Goal: Ask a question: Seek information or help from site administrators or community

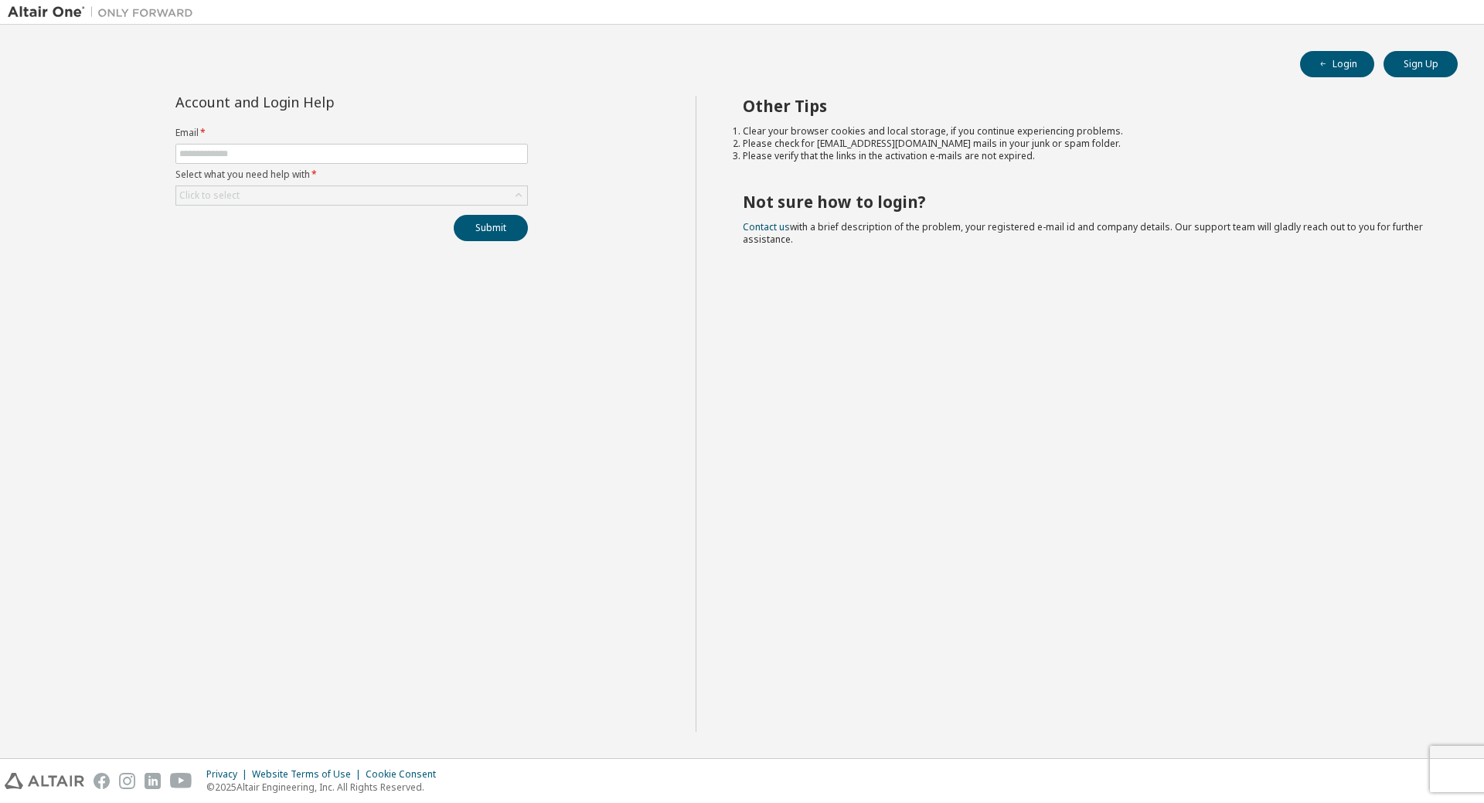
click at [389, 165] on form "Email * Select what you need help with * Click to select" at bounding box center [351, 166] width 352 height 79
click at [395, 155] on input "text" at bounding box center [351, 154] width 345 height 12
type input "**********"
click at [421, 182] on form "**********" at bounding box center [351, 166] width 352 height 79
click at [429, 191] on div "Click to select" at bounding box center [351, 195] width 351 height 19
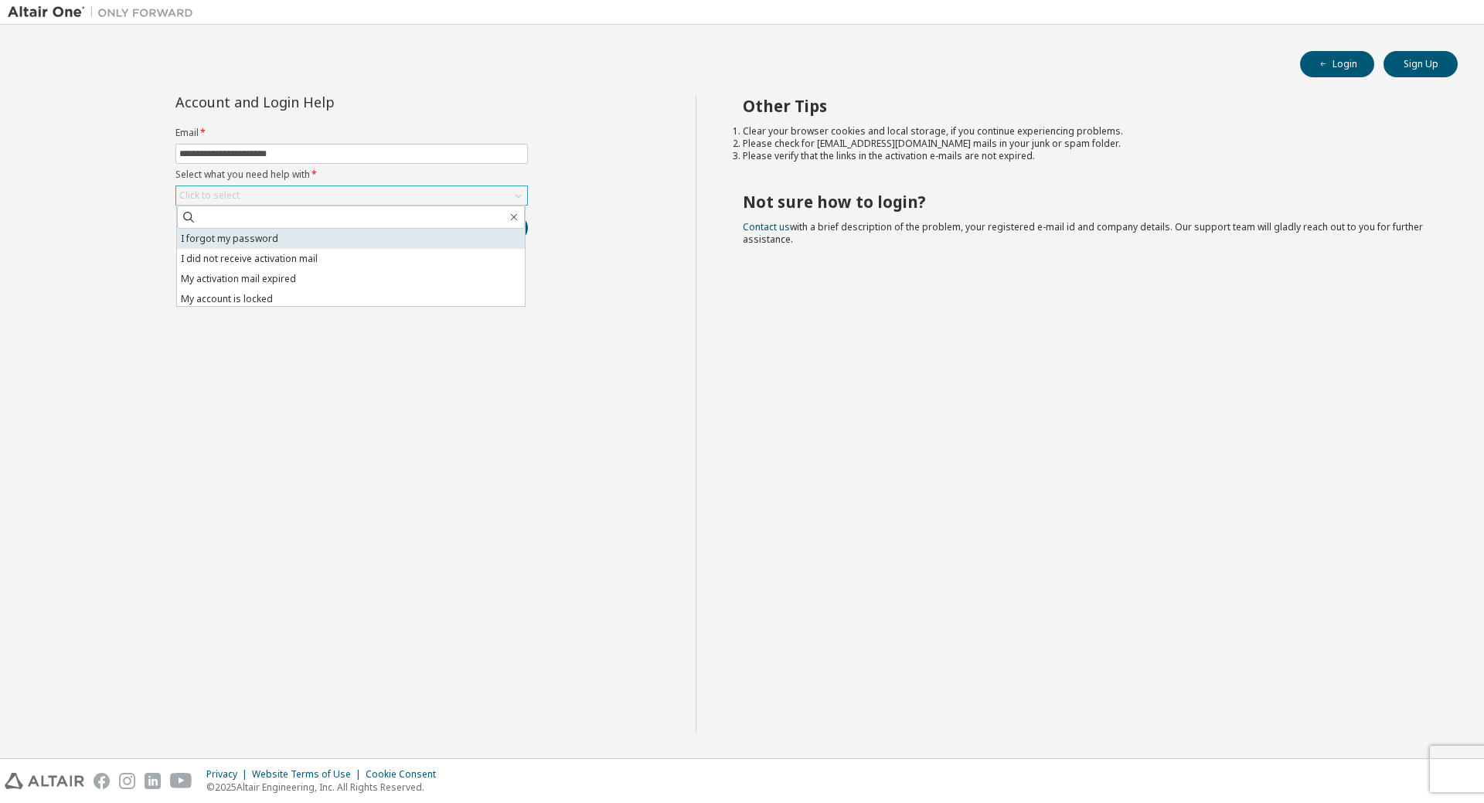
click at [389, 239] on li "I forgot my password" at bounding box center [351, 239] width 348 height 20
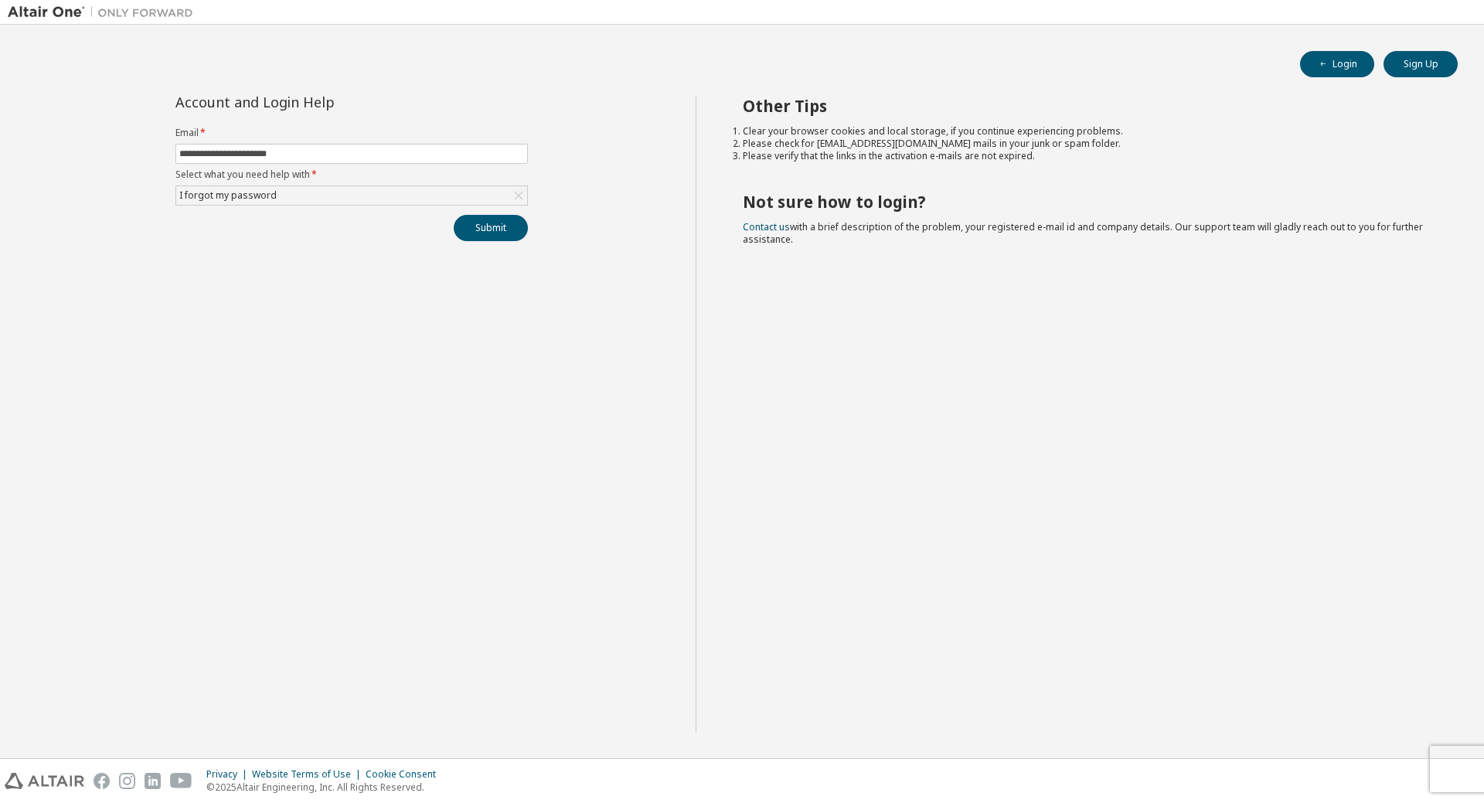
click at [452, 228] on div "Submit" at bounding box center [351, 228] width 352 height 26
click at [457, 228] on button "Submit" at bounding box center [491, 228] width 74 height 26
click at [1299, 764] on span "Please contact Altair support for assistance." at bounding box center [1357, 767] width 161 height 25
click at [1253, 753] on div "Please contact Altair support for assistance." at bounding box center [1356, 768] width 226 height 45
click at [1262, 762] on icon at bounding box center [1262, 759] width 9 height 9
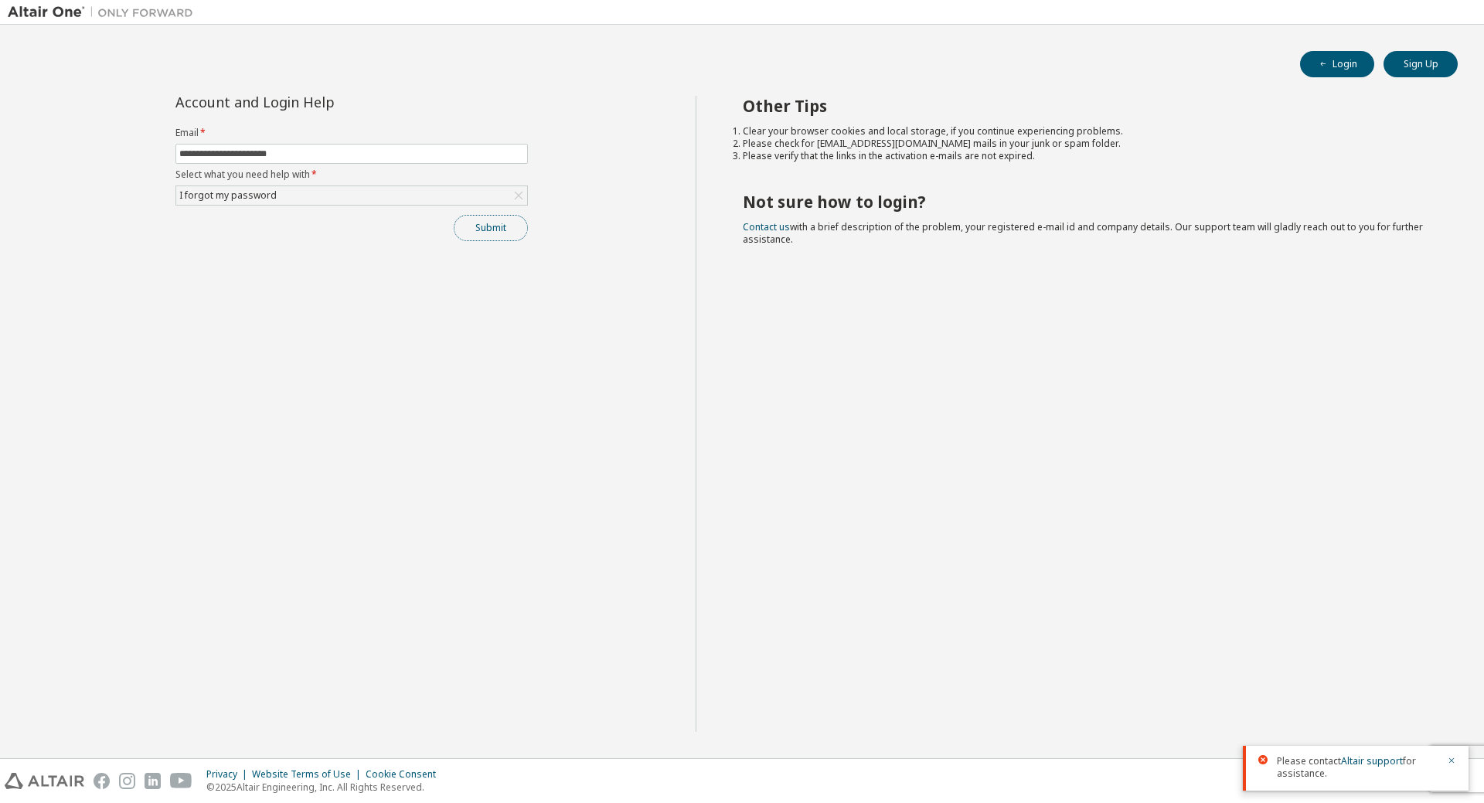
click at [471, 230] on button "Submit" at bounding box center [491, 228] width 74 height 26
click at [356, 132] on label "Email *" at bounding box center [351, 133] width 352 height 12
click at [358, 138] on label "Email *" at bounding box center [351, 133] width 352 height 12
click at [358, 154] on input "text" at bounding box center [351, 154] width 345 height 12
click at [222, 180] on label "Select what you need help with *" at bounding box center [351, 175] width 352 height 12
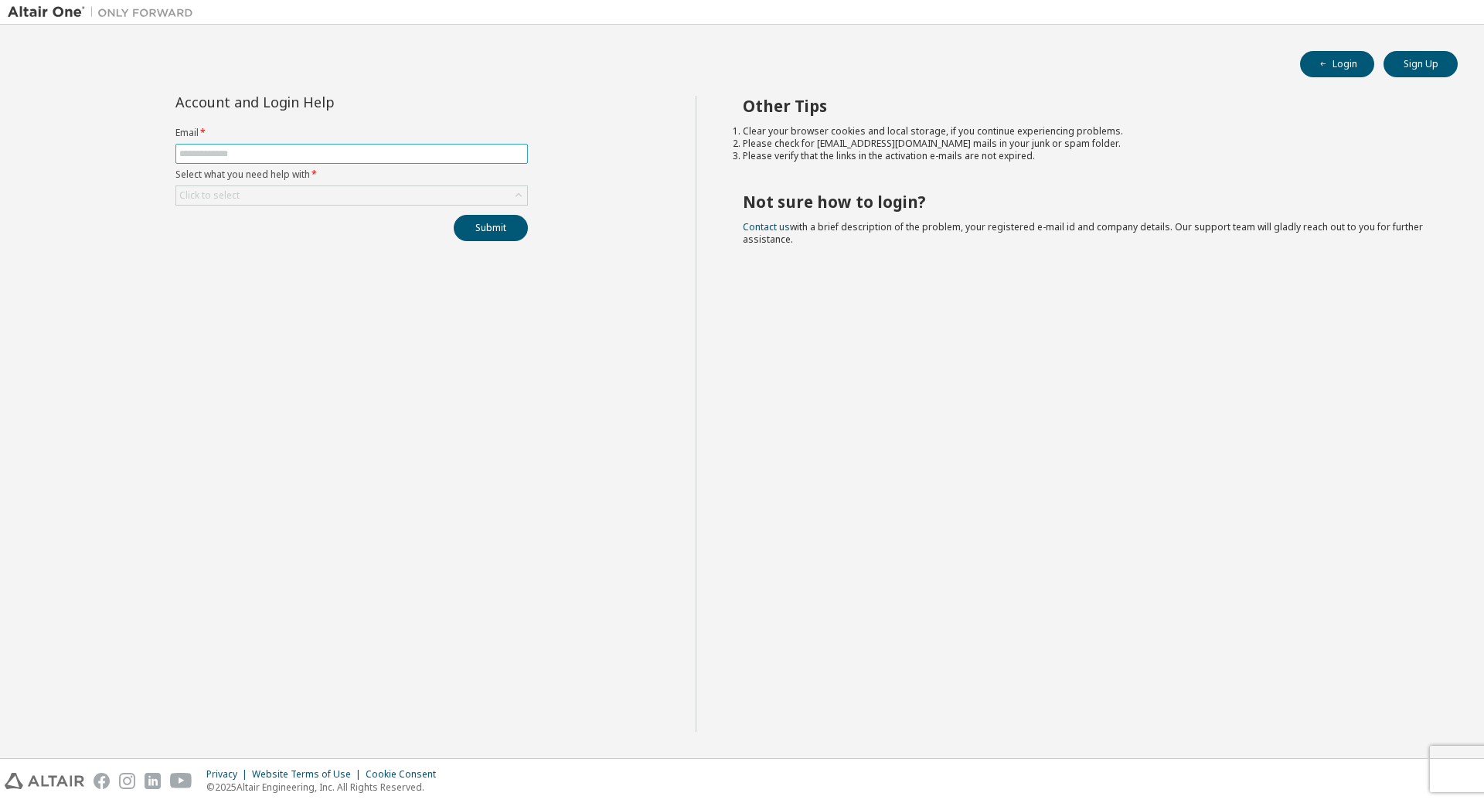
click at [237, 162] on span at bounding box center [351, 154] width 352 height 20
click at [247, 154] on input "text" at bounding box center [351, 154] width 345 height 12
type input "**********"
click at [324, 200] on div "Click to select" at bounding box center [351, 195] width 351 height 19
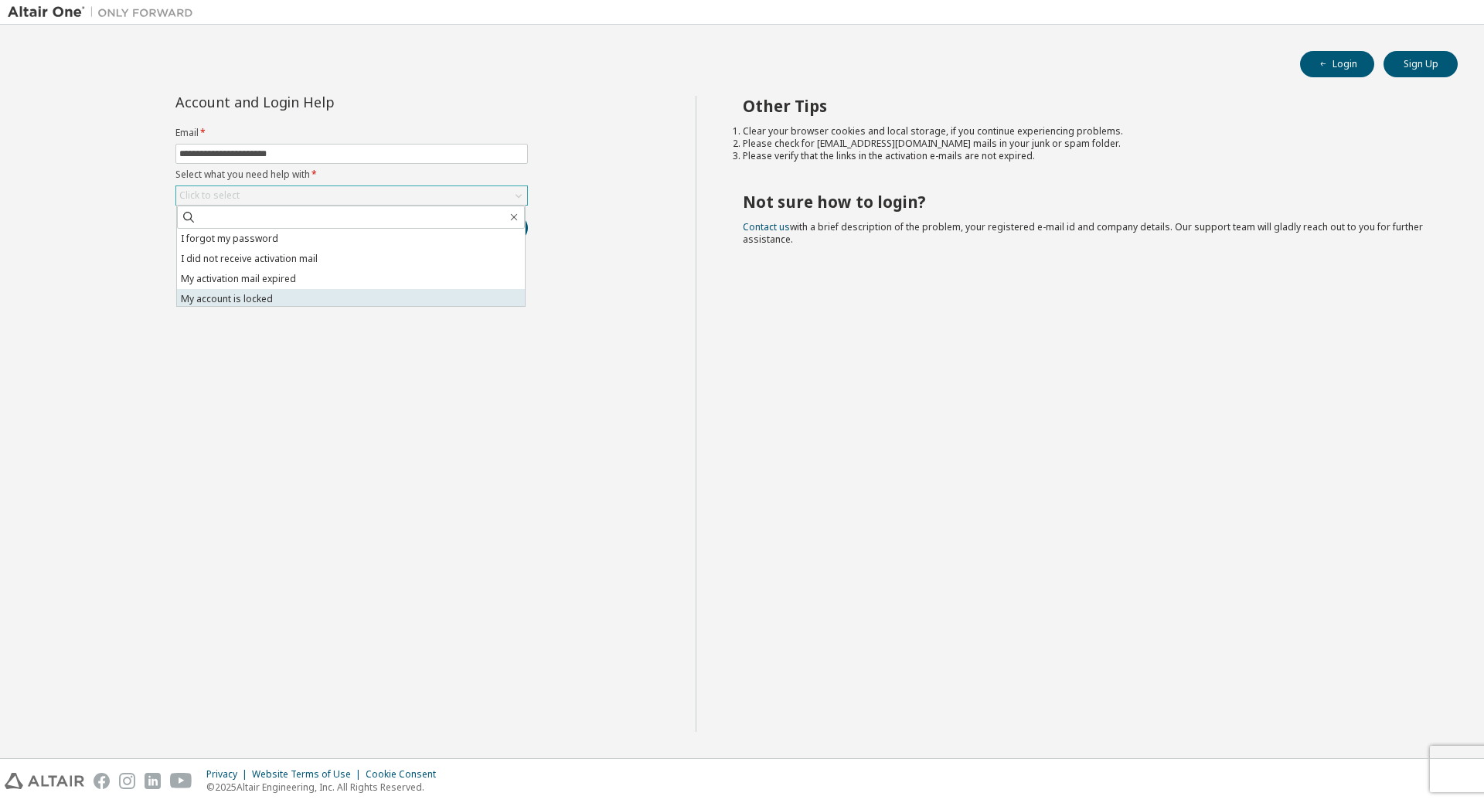
click at [293, 302] on li "My account is locked" at bounding box center [351, 299] width 348 height 20
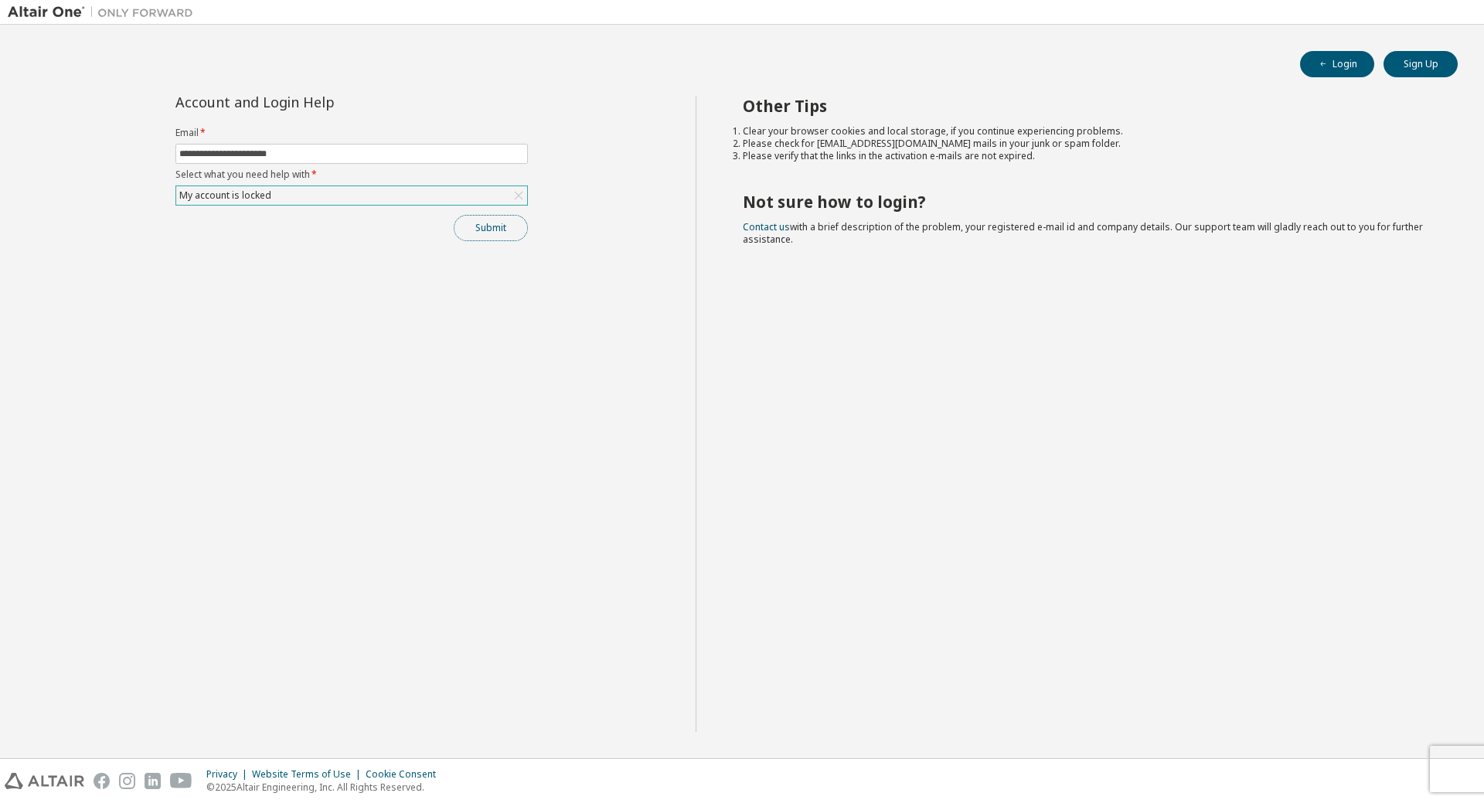
click at [496, 234] on button "Submit" at bounding box center [491, 228] width 74 height 26
click at [479, 233] on button "Submit" at bounding box center [491, 228] width 74 height 26
click at [502, 228] on button "Submit" at bounding box center [491, 228] width 74 height 26
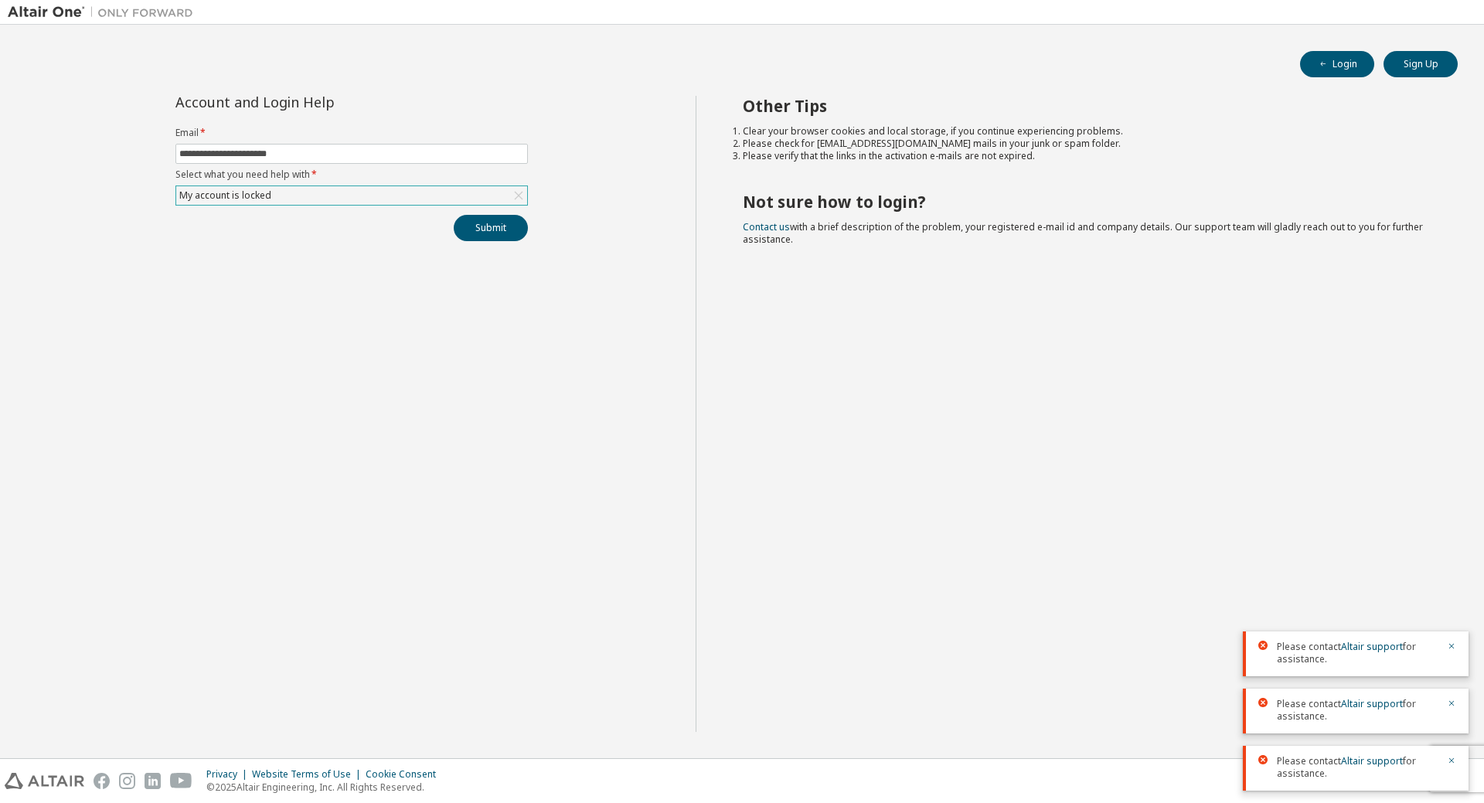
click at [1347, 721] on span "Please contact Altair support for assistance." at bounding box center [1357, 710] width 161 height 25
click at [1355, 721] on span "Please contact Altair support for assistance." at bounding box center [1357, 710] width 161 height 25
click at [1456, 649] on icon "button" at bounding box center [1451, 646] width 9 height 9
click at [1456, 686] on icon "button" at bounding box center [1451, 690] width 9 height 9
click at [1456, 690] on div "Please contact Altair support for assistance." at bounding box center [1356, 711] width 226 height 45
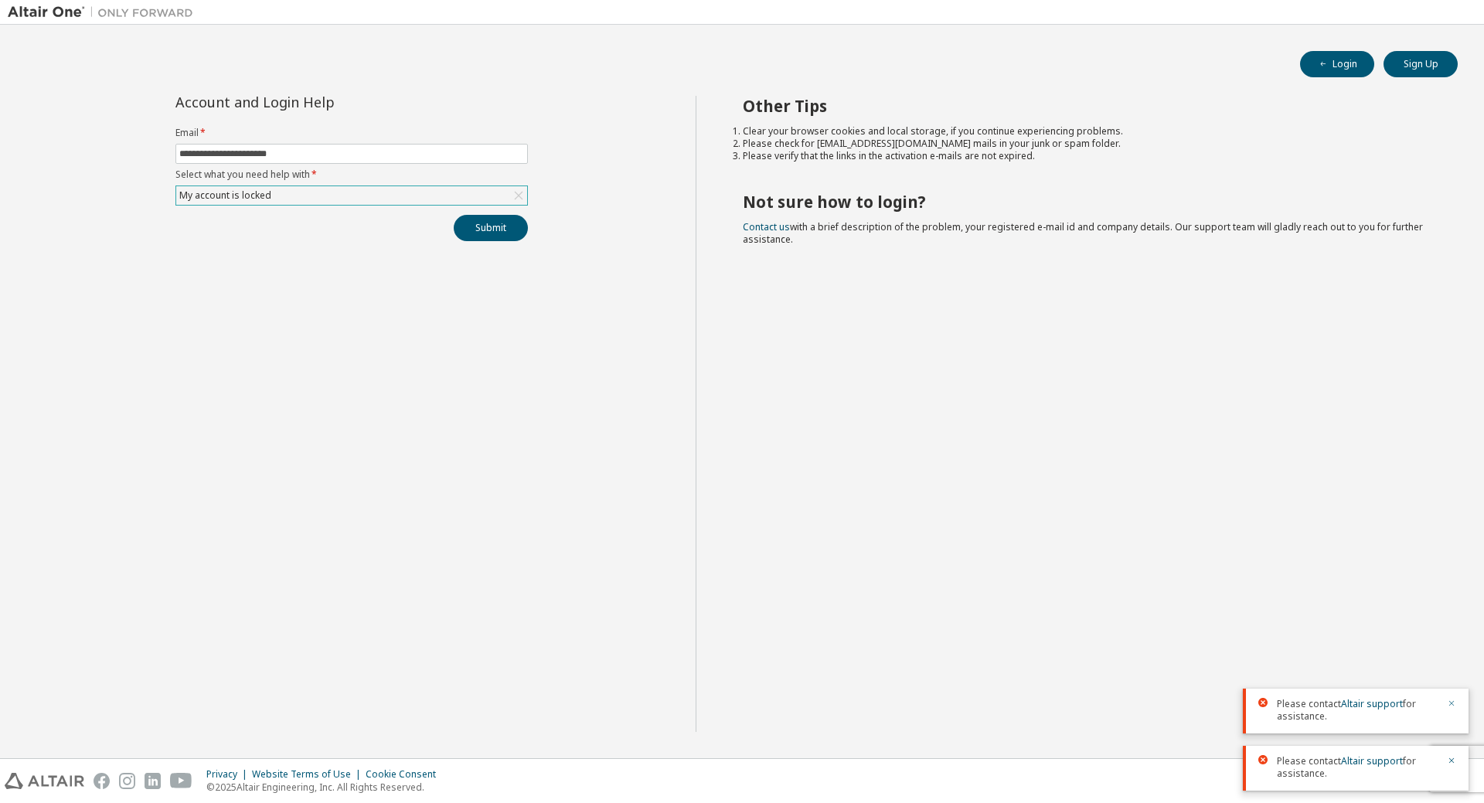
click at [1454, 701] on icon "button" at bounding box center [1451, 703] width 5 height 5
click at [1448, 763] on icon "button" at bounding box center [1451, 760] width 9 height 9
click at [43, 789] on div "Privacy Website Terms of Use Cookie Consent © 2025 Altair Engineering, Inc. All…" at bounding box center [742, 781] width 1484 height 44
click at [44, 785] on img at bounding box center [45, 781] width 80 height 16
